Goal: Task Accomplishment & Management: Manage account settings

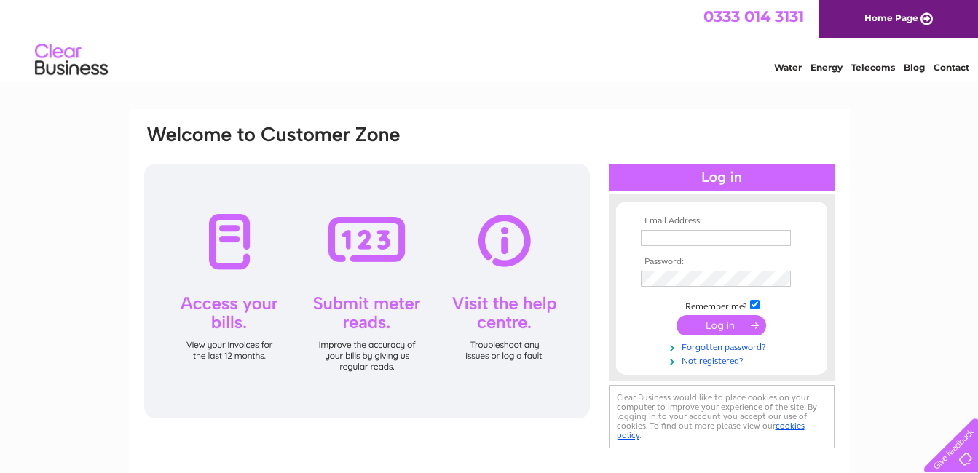
type input "station_bar@hotmail.co.uk"
click at [731, 324] on input "submit" at bounding box center [721, 325] width 90 height 20
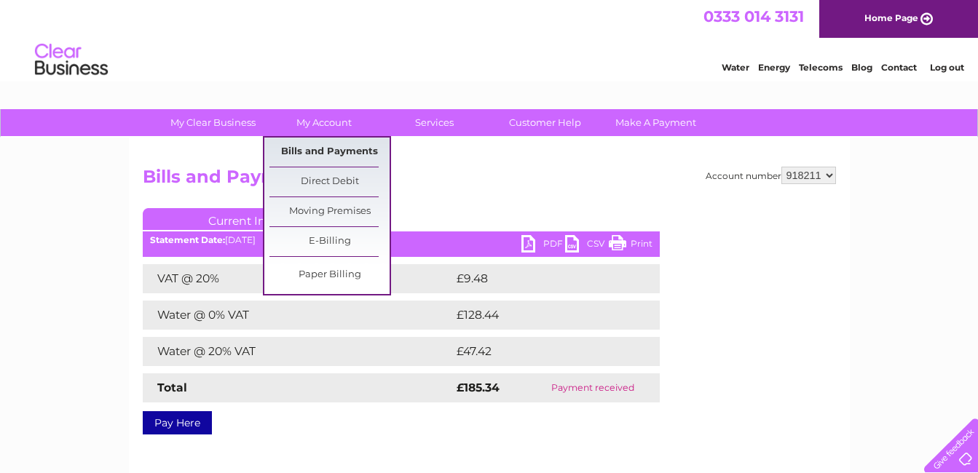
click at [308, 150] on link "Bills and Payments" at bounding box center [329, 152] width 120 height 29
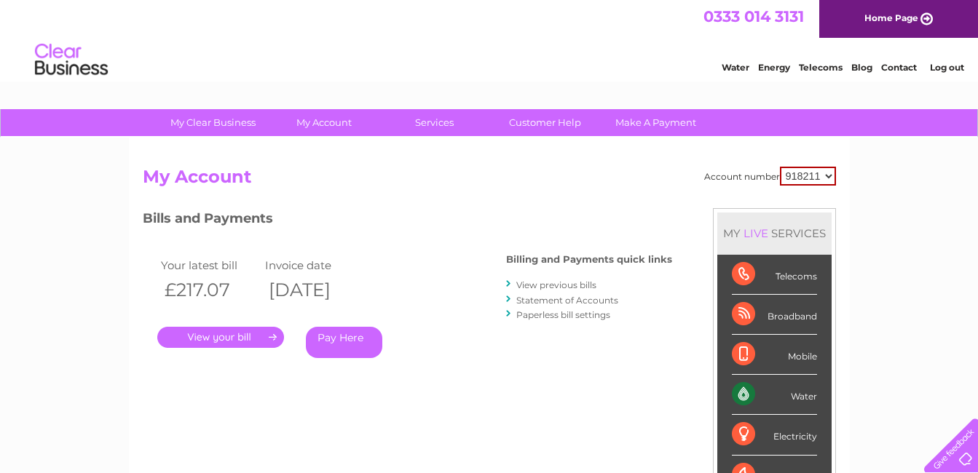
click at [222, 333] on link "." at bounding box center [220, 337] width 127 height 21
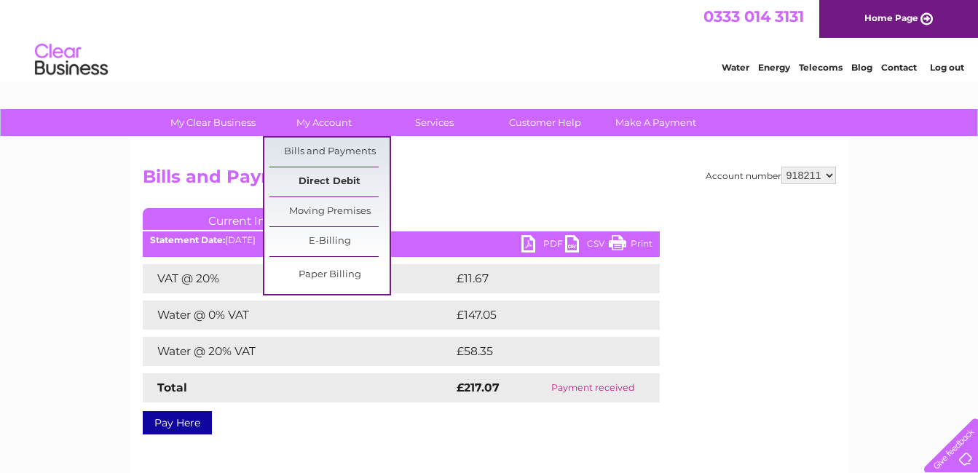
click at [325, 183] on link "Direct Debit" at bounding box center [329, 181] width 120 height 29
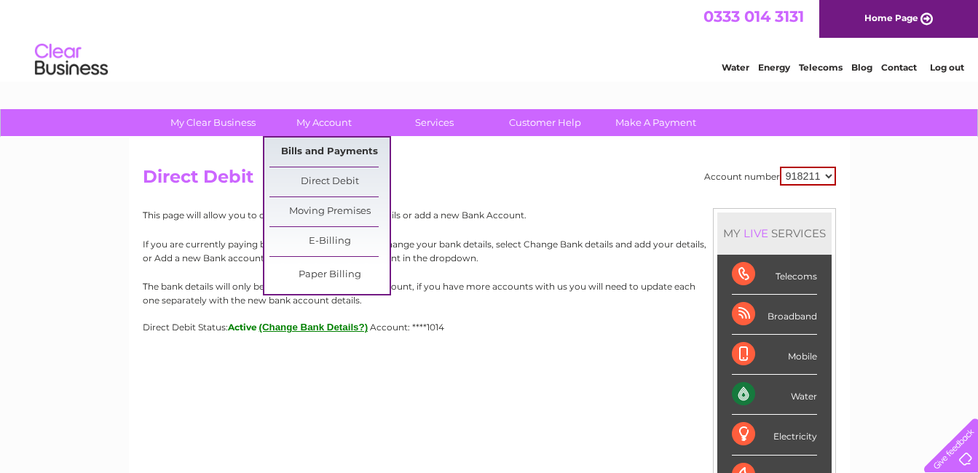
click at [320, 146] on link "Bills and Payments" at bounding box center [329, 152] width 120 height 29
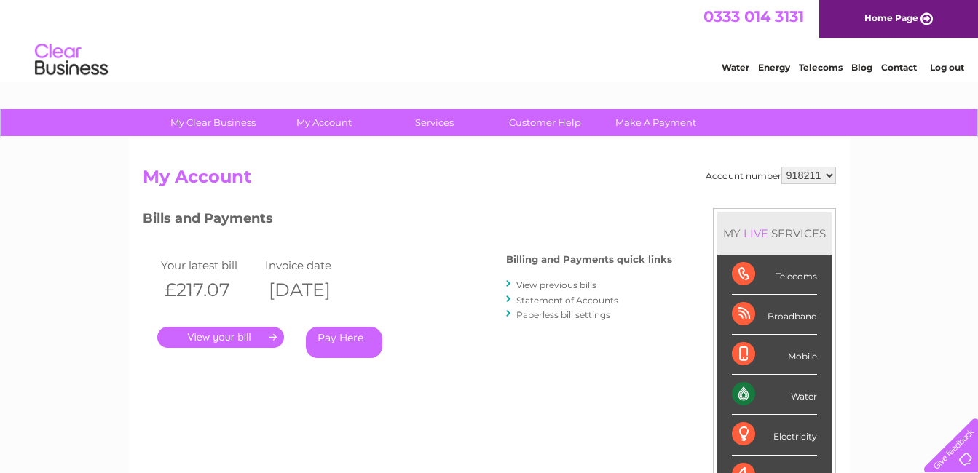
click at [553, 301] on link "Statement of Accounts" at bounding box center [567, 300] width 102 height 11
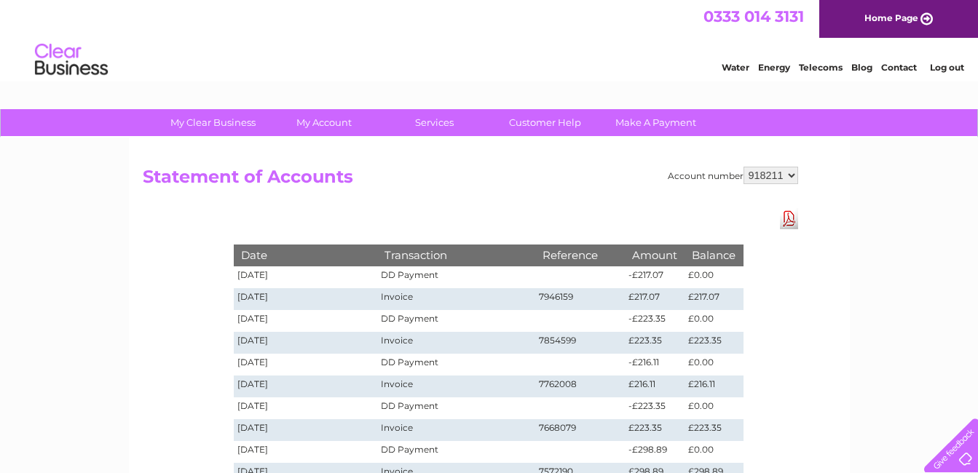
click at [938, 65] on link "Log out" at bounding box center [947, 67] width 34 height 11
